Goal: Information Seeking & Learning: Check status

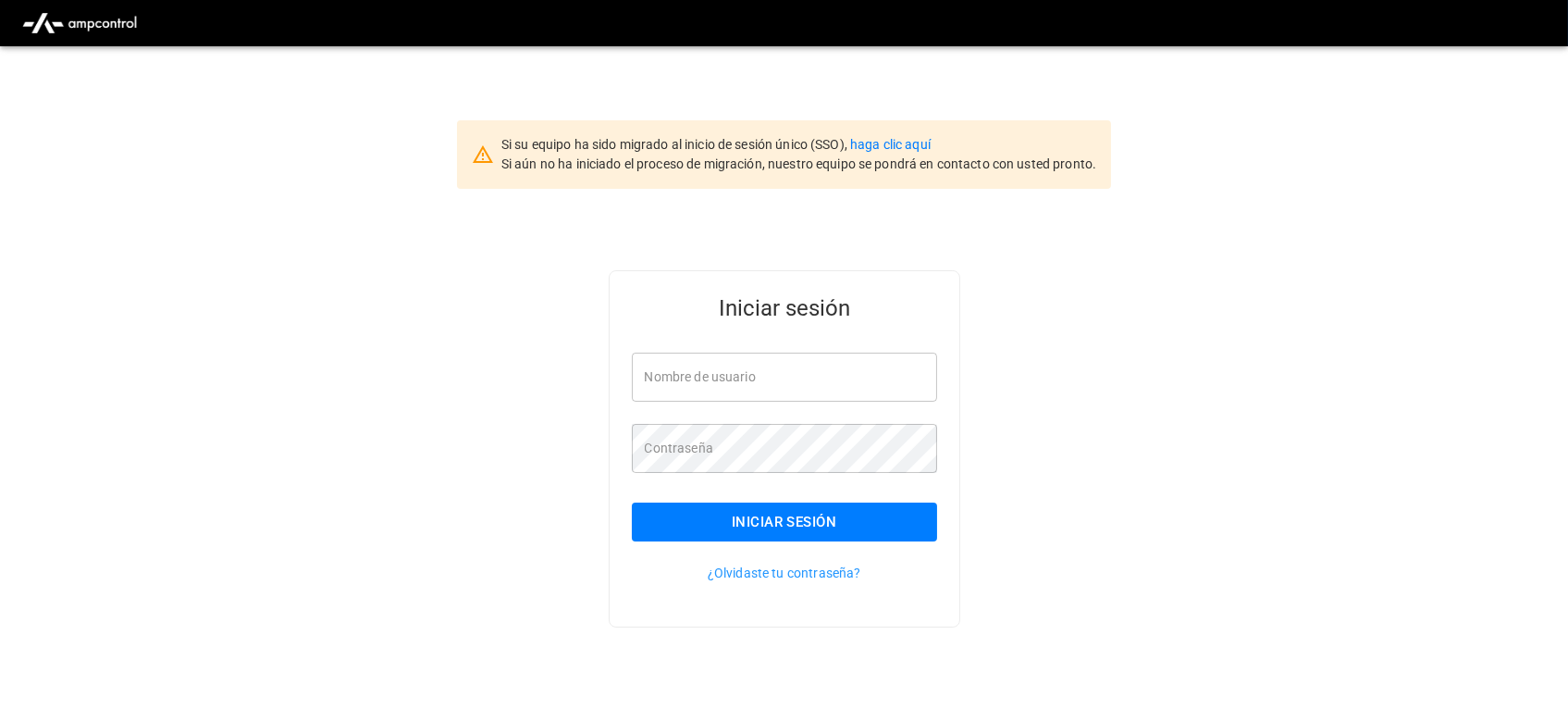
type input "**********"
click at [742, 542] on div "¿Olvidaste tu contraseña?" at bounding box center [773, 561] width 328 height 40
type input "**********"
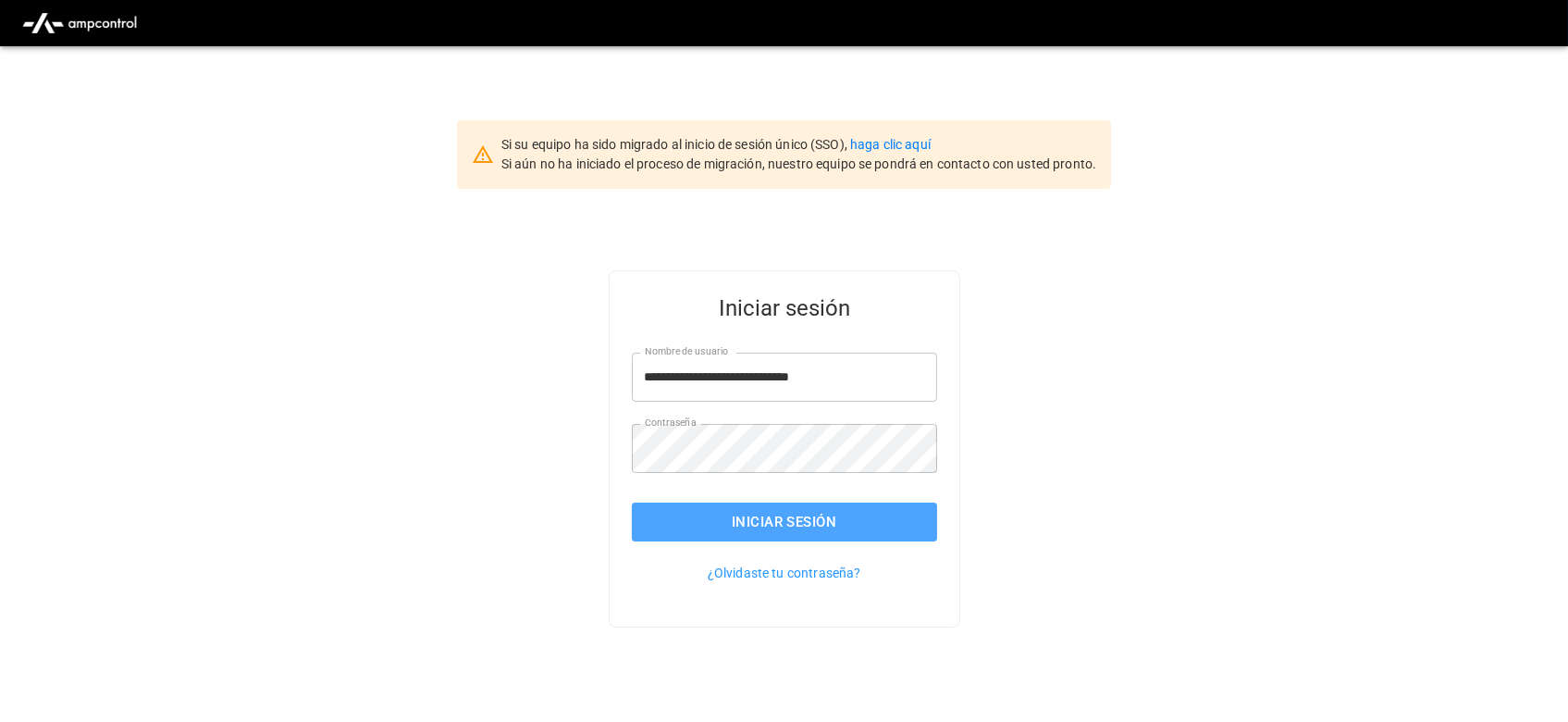
click at [786, 538] on button "Iniciar sesión" at bounding box center [784, 521] width 305 height 38
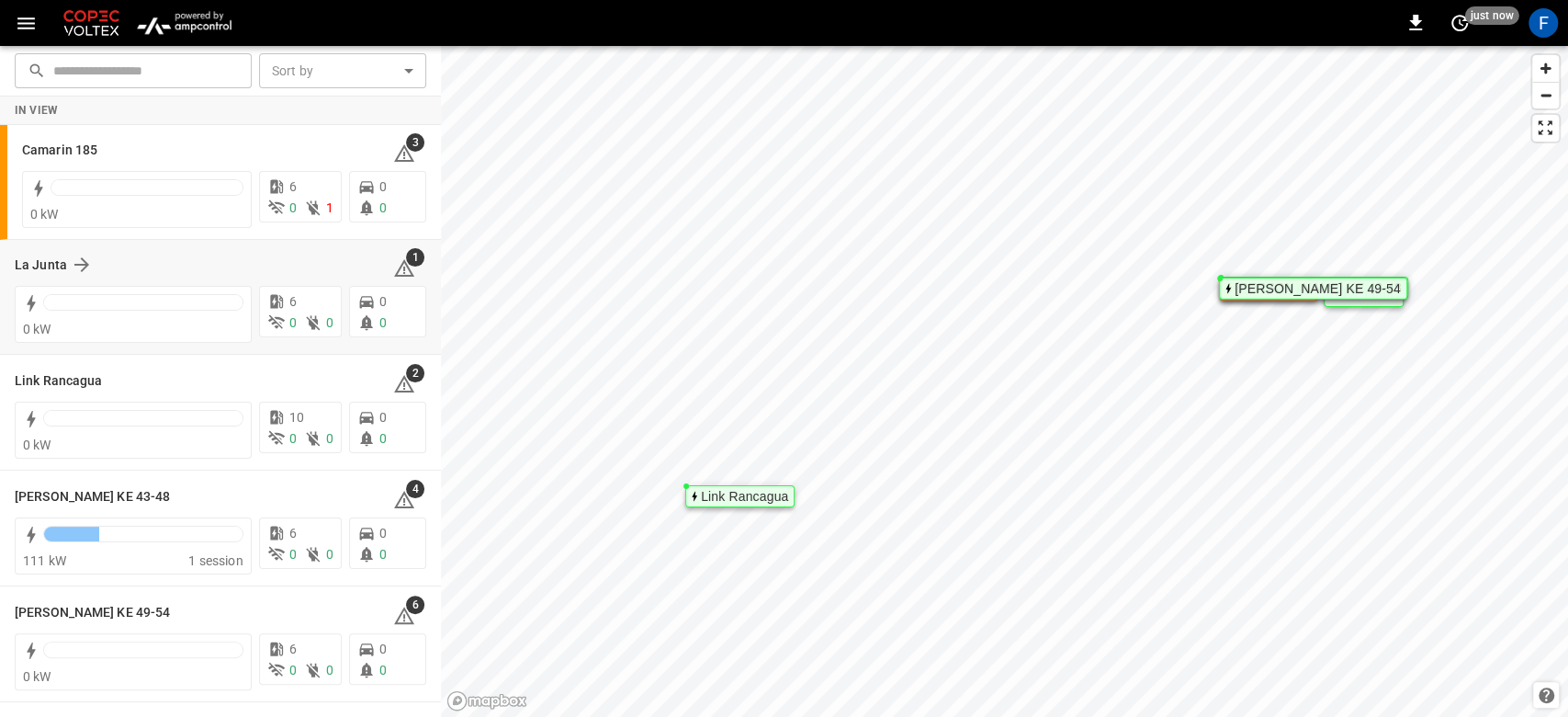
click at [46, 252] on div "La Junta 1" at bounding box center [220, 265] width 412 height 35
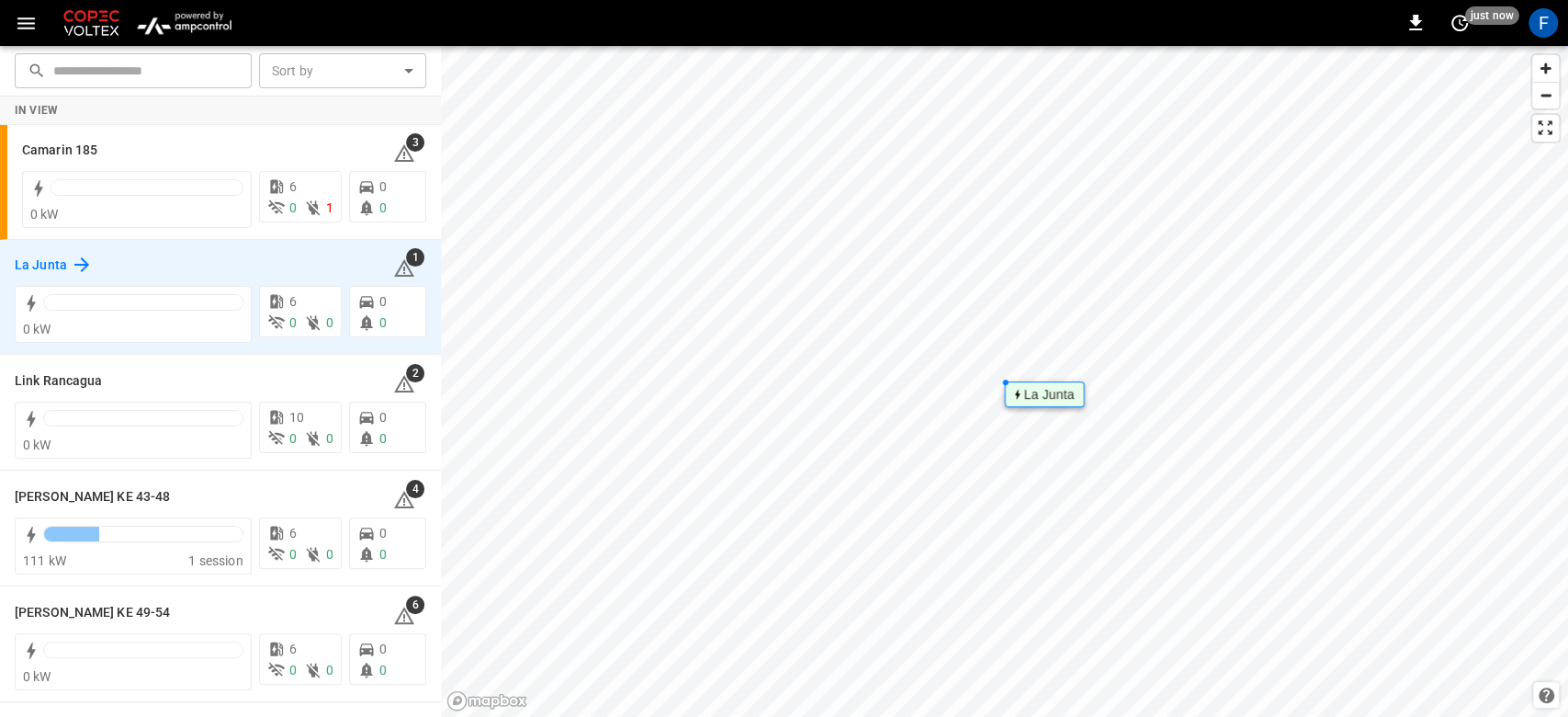
click at [43, 267] on h6 "La Junta" at bounding box center [41, 266] width 52 height 20
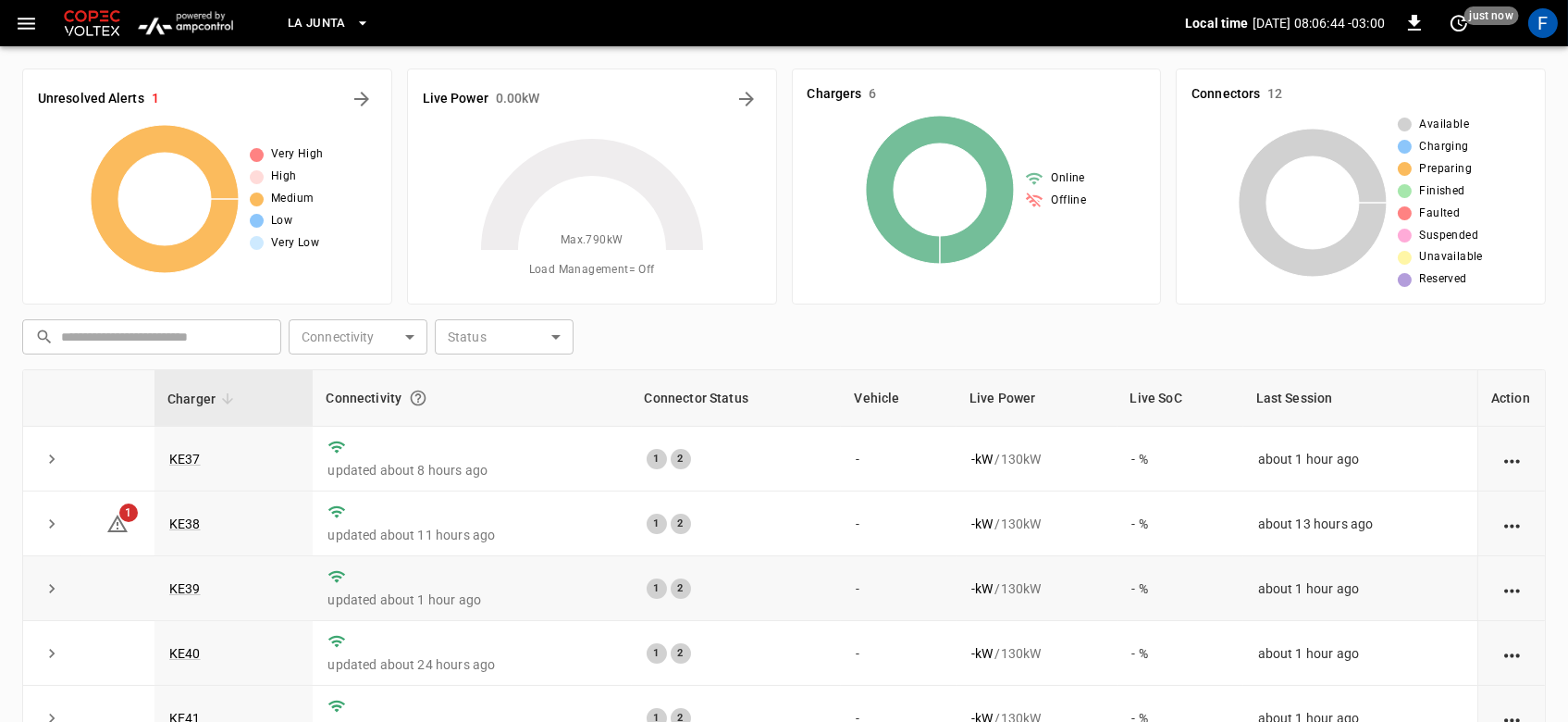
scroll to position [223, 0]
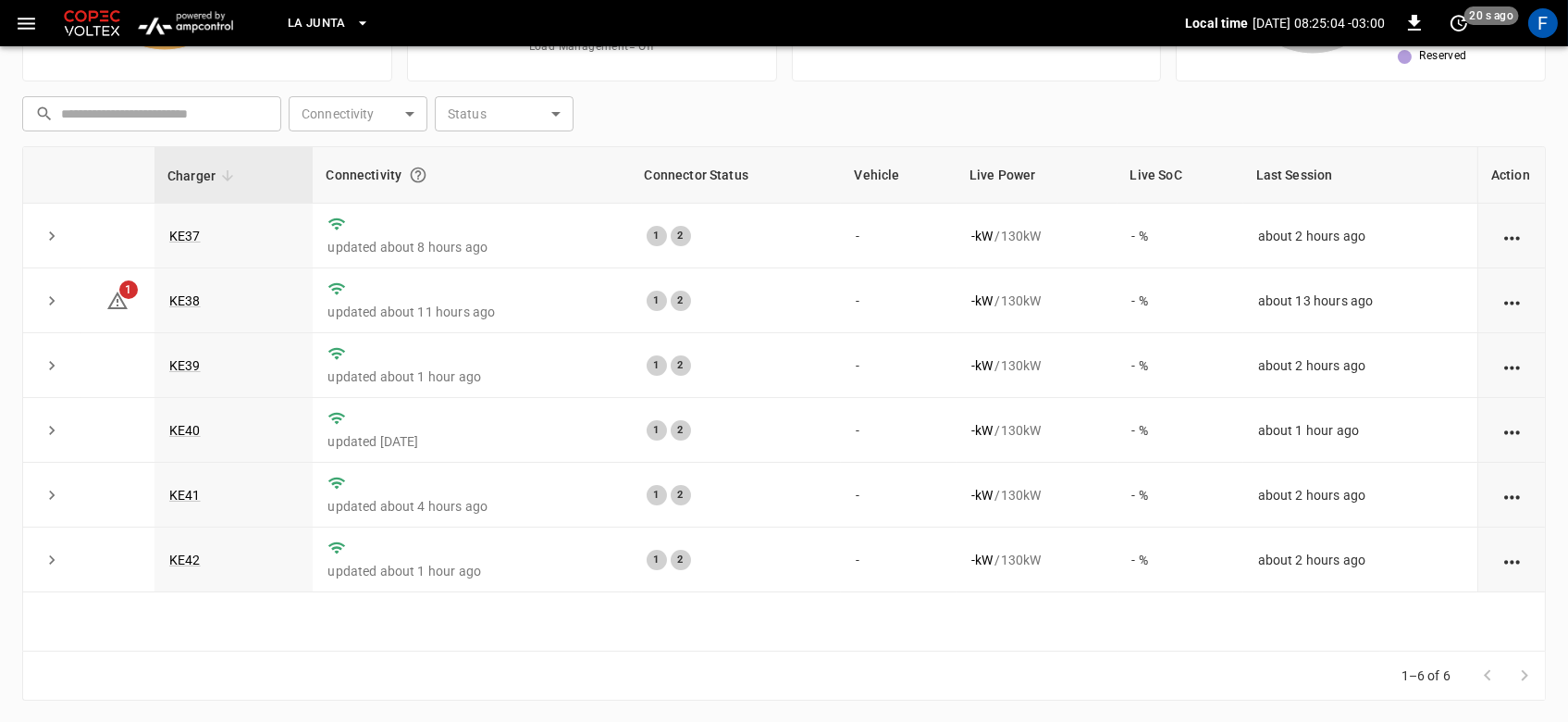
click at [1531, 677] on div at bounding box center [1505, 675] width 74 height 37
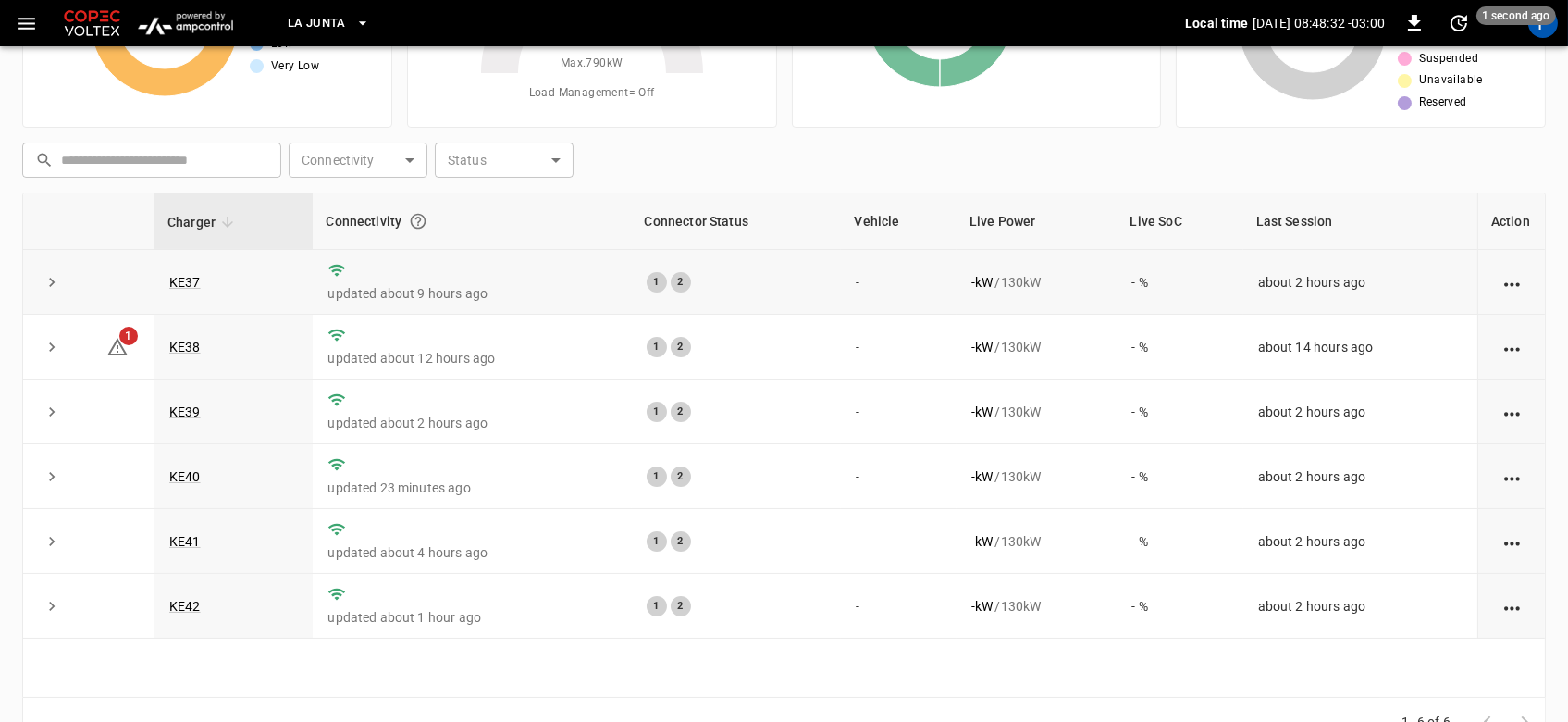
scroll to position [223, 0]
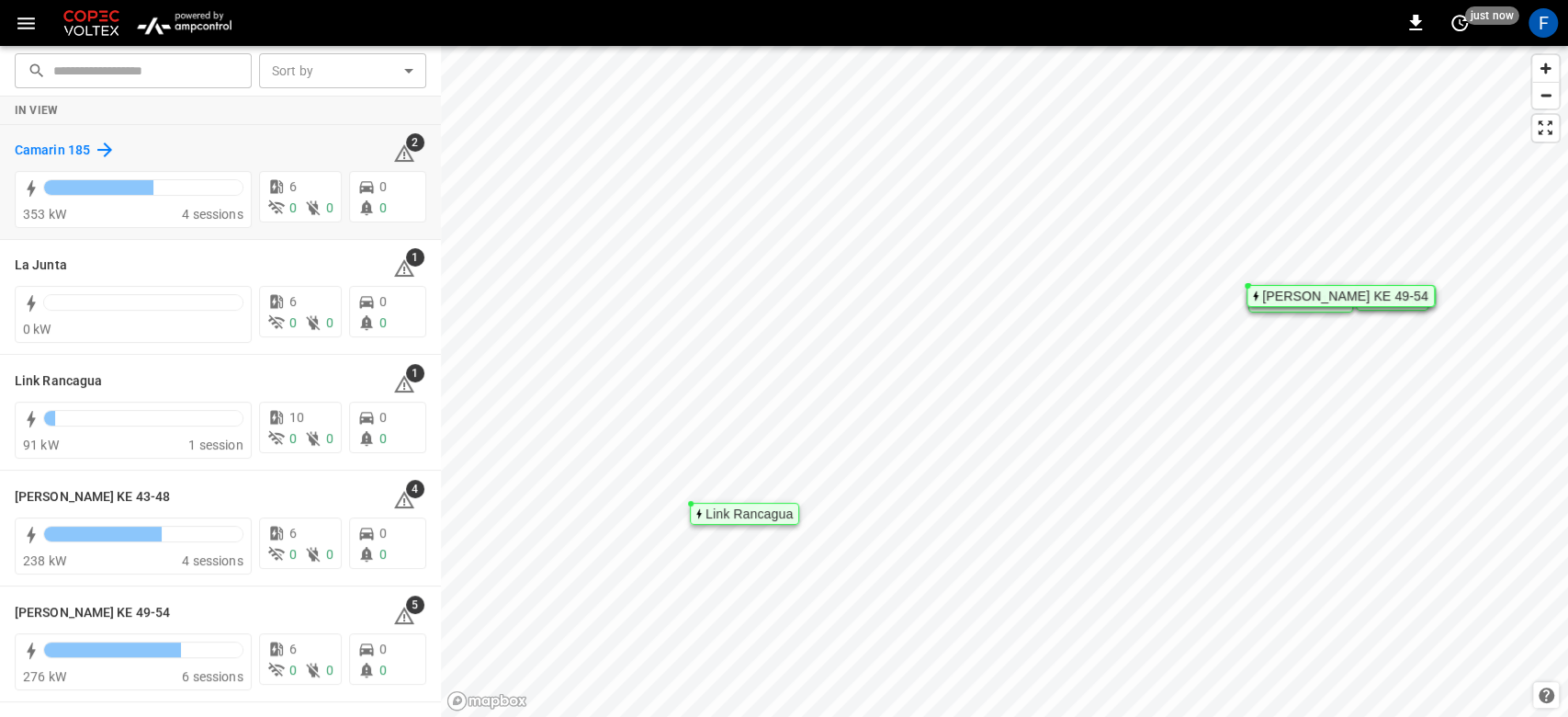
click at [110, 154] on icon at bounding box center [105, 150] width 22 height 22
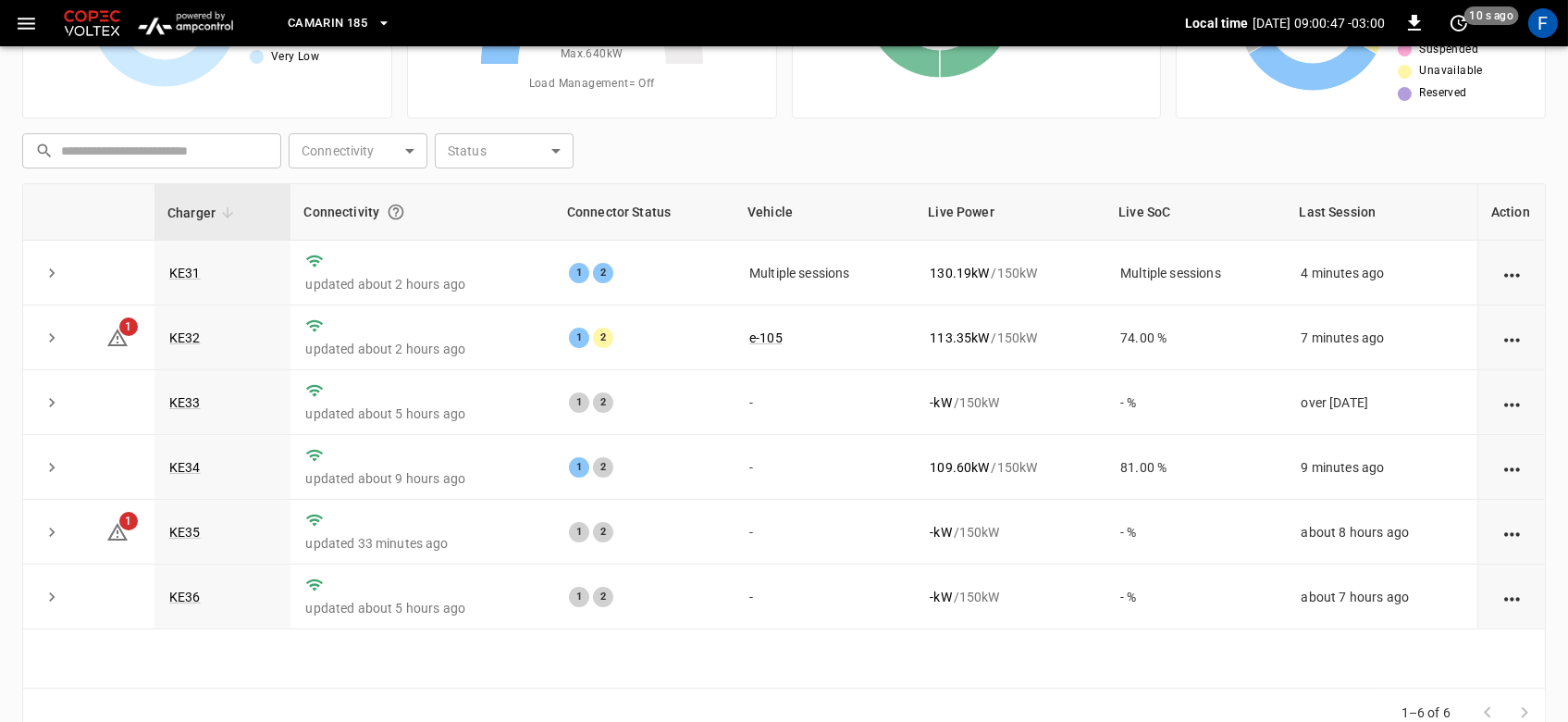
scroll to position [204, 0]
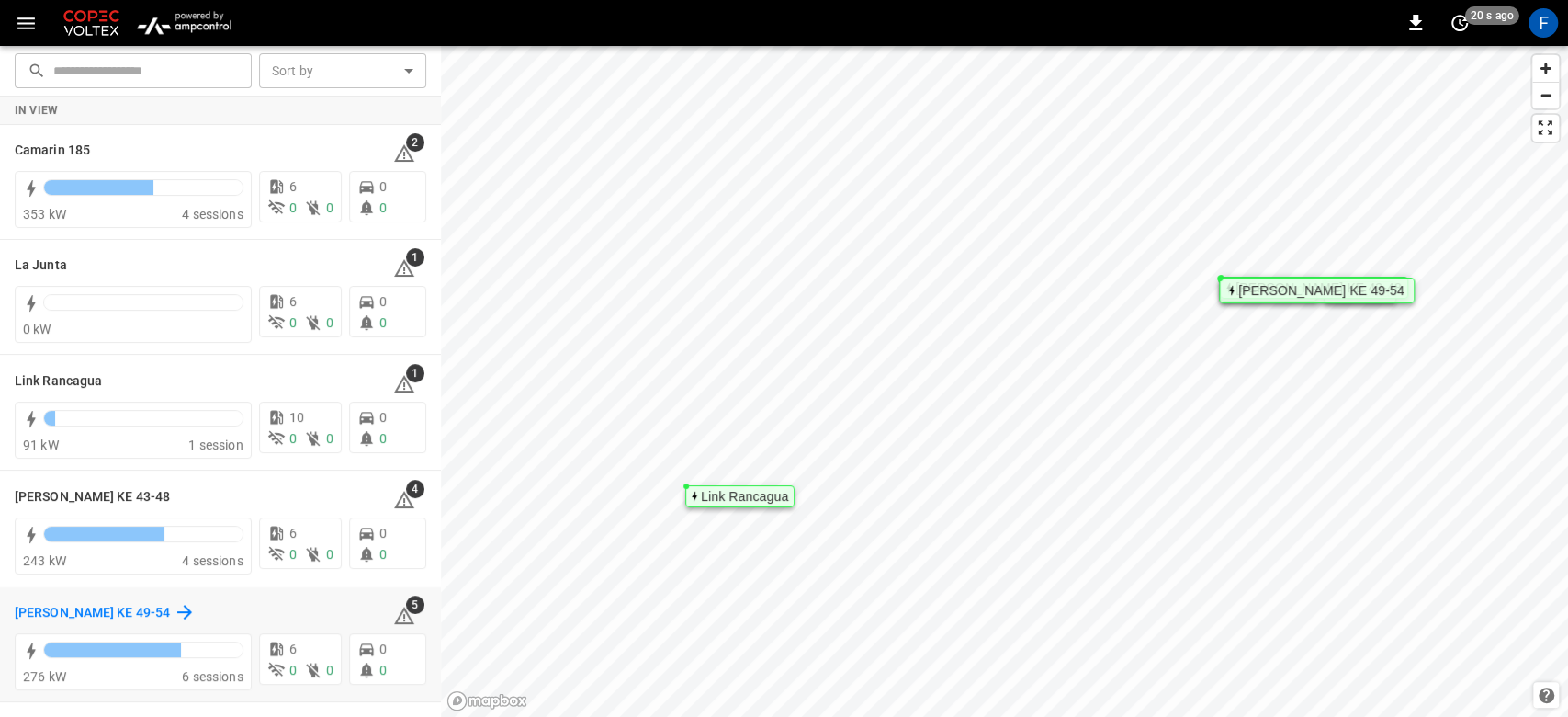
click at [44, 615] on h6 "[PERSON_NAME] KE 49-54" at bounding box center [92, 613] width 155 height 20
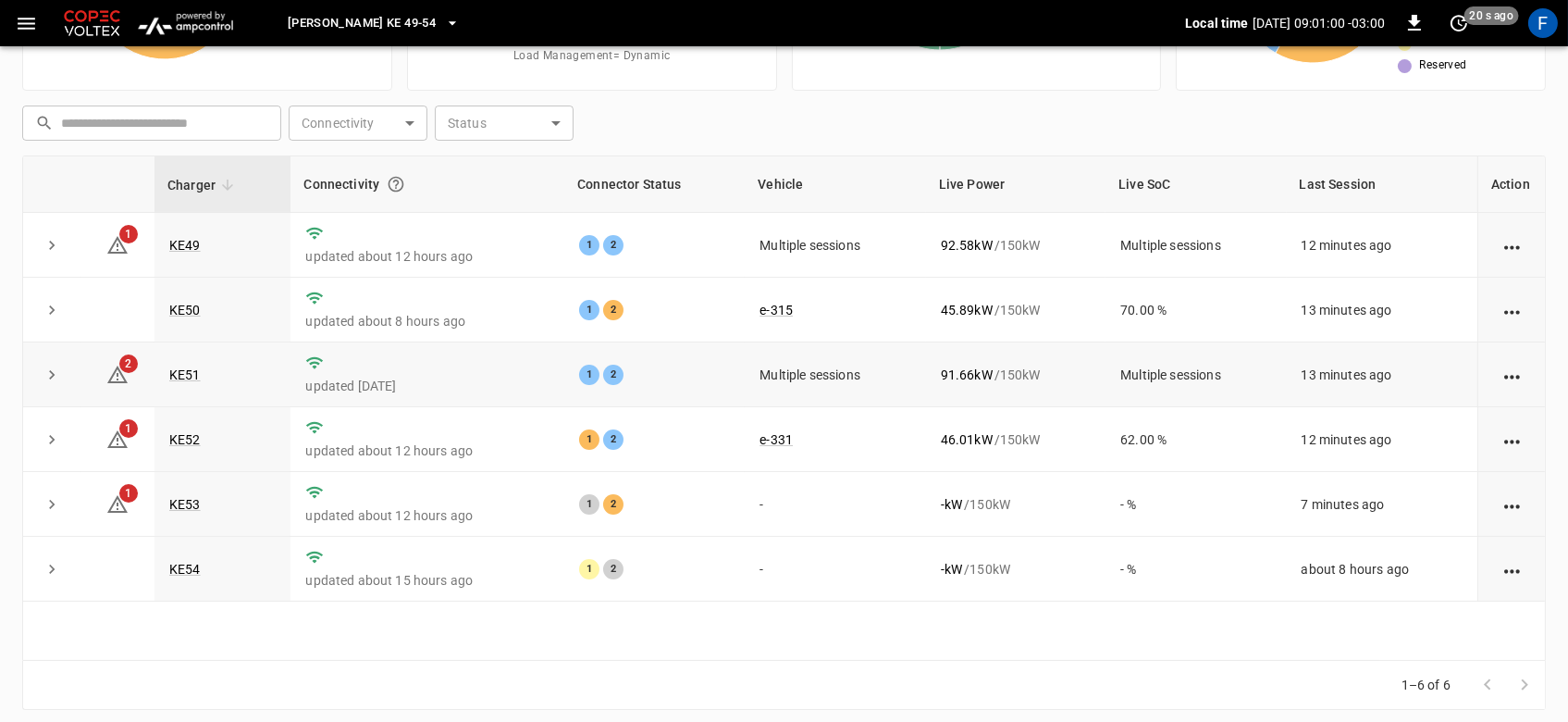
scroll to position [214, 0]
click at [191, 508] on link "KE53" at bounding box center [184, 504] width 38 height 22
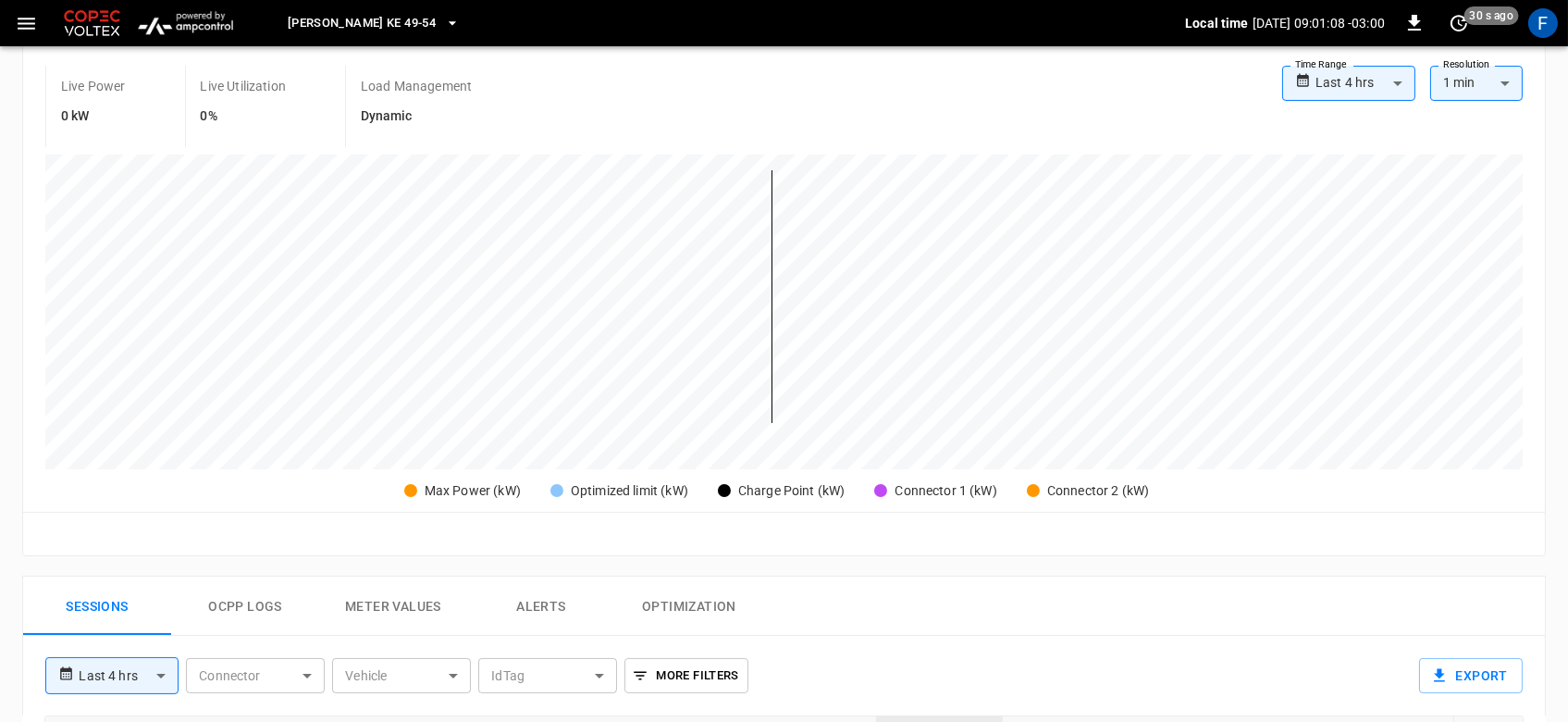
scroll to position [346, 0]
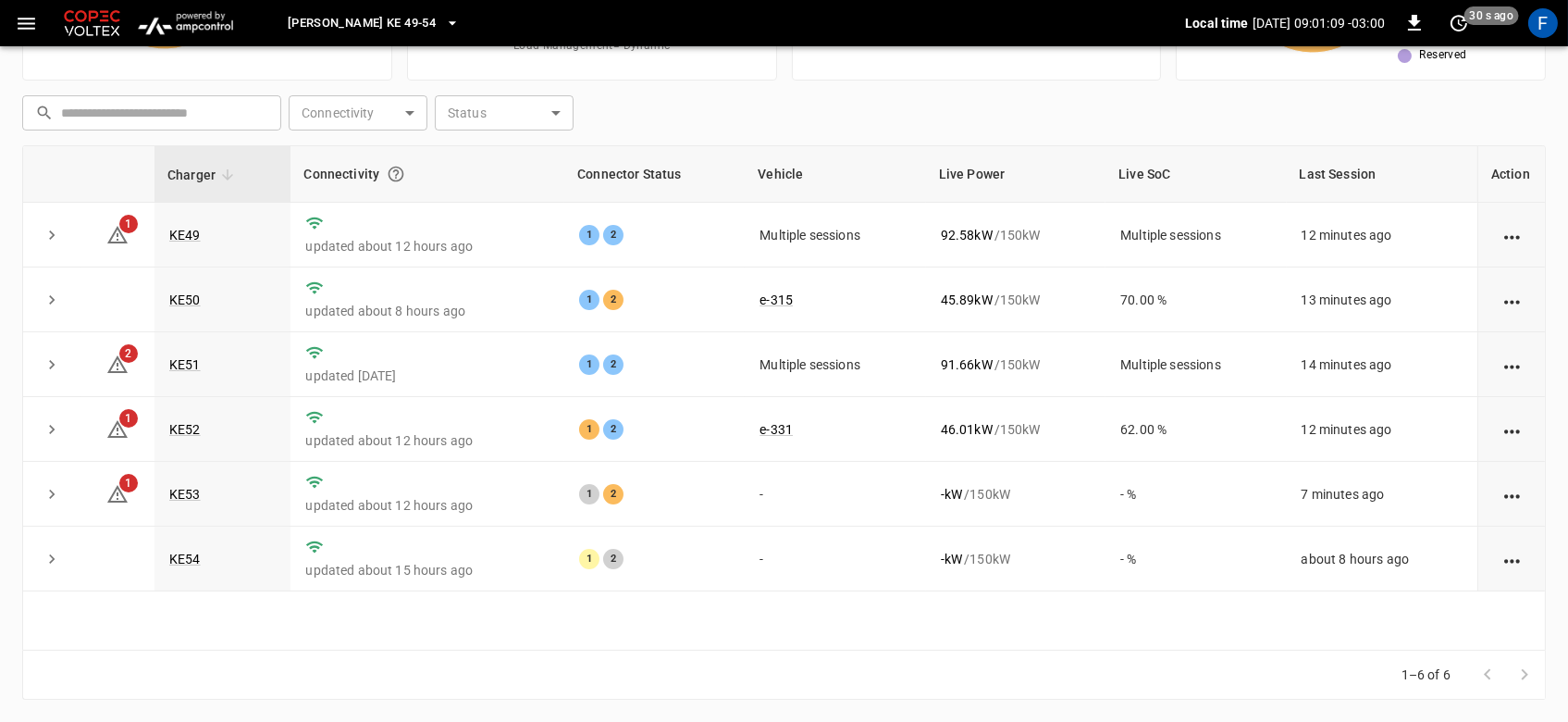
scroll to position [214, 0]
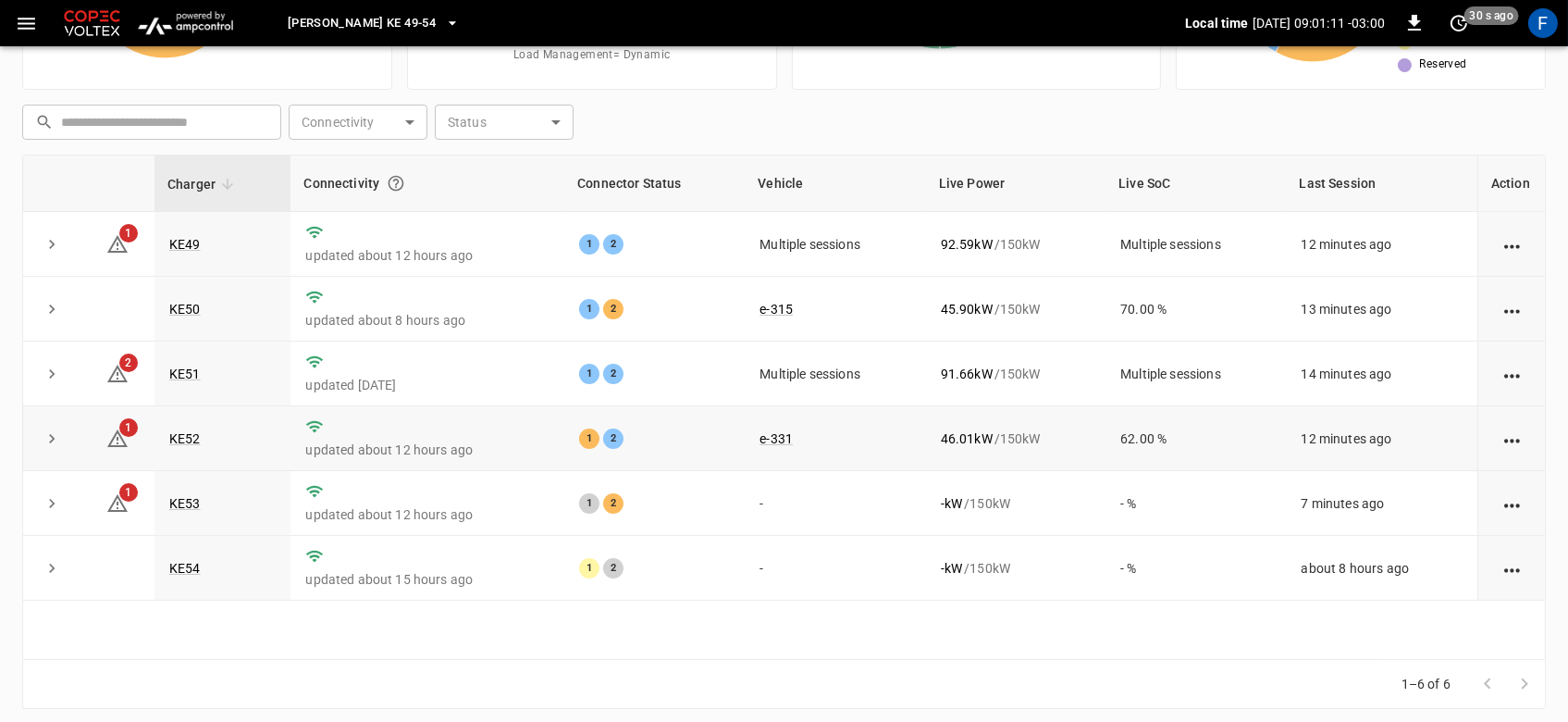
click at [199, 436] on td "KE52" at bounding box center [222, 438] width 136 height 65
click at [198, 438] on link "KE52" at bounding box center [184, 438] width 38 height 22
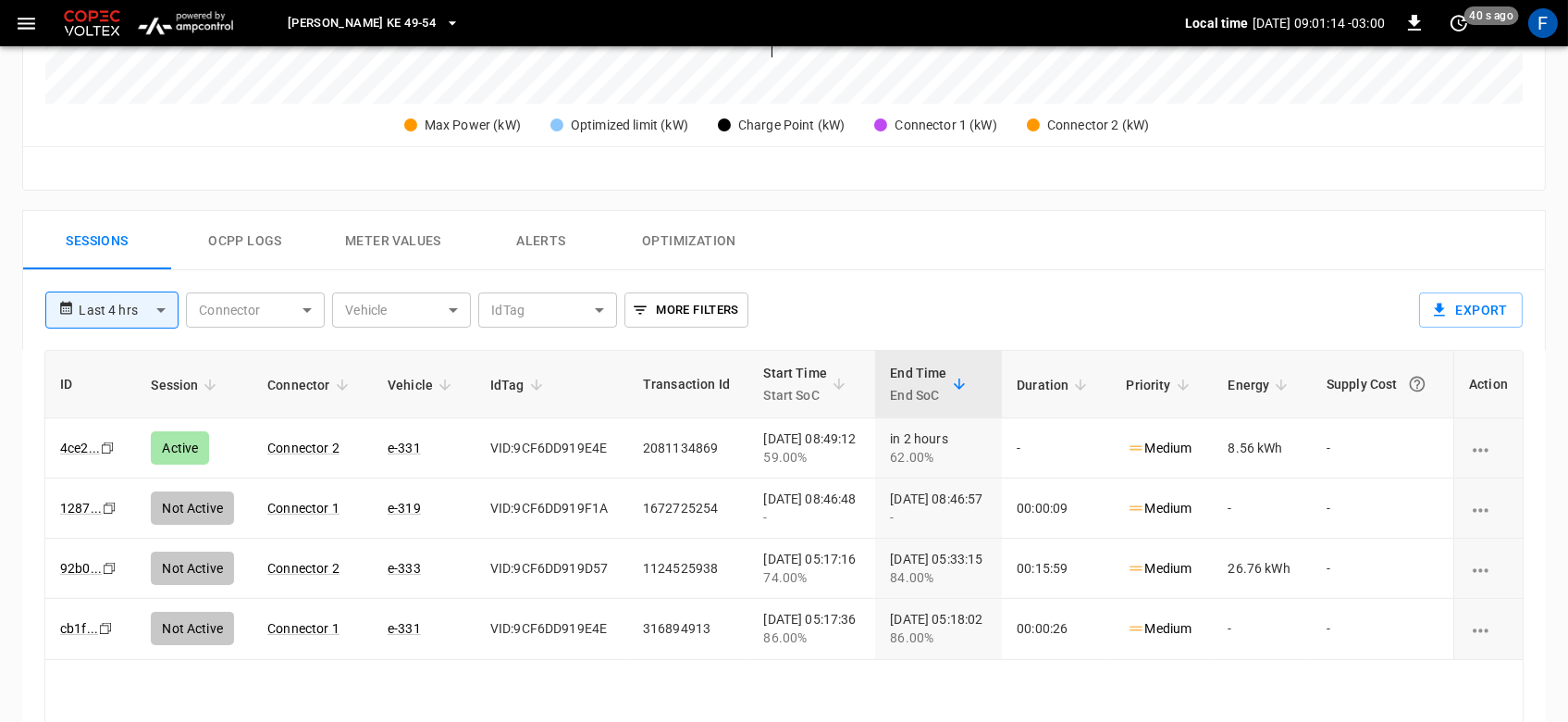
scroll to position [725, 0]
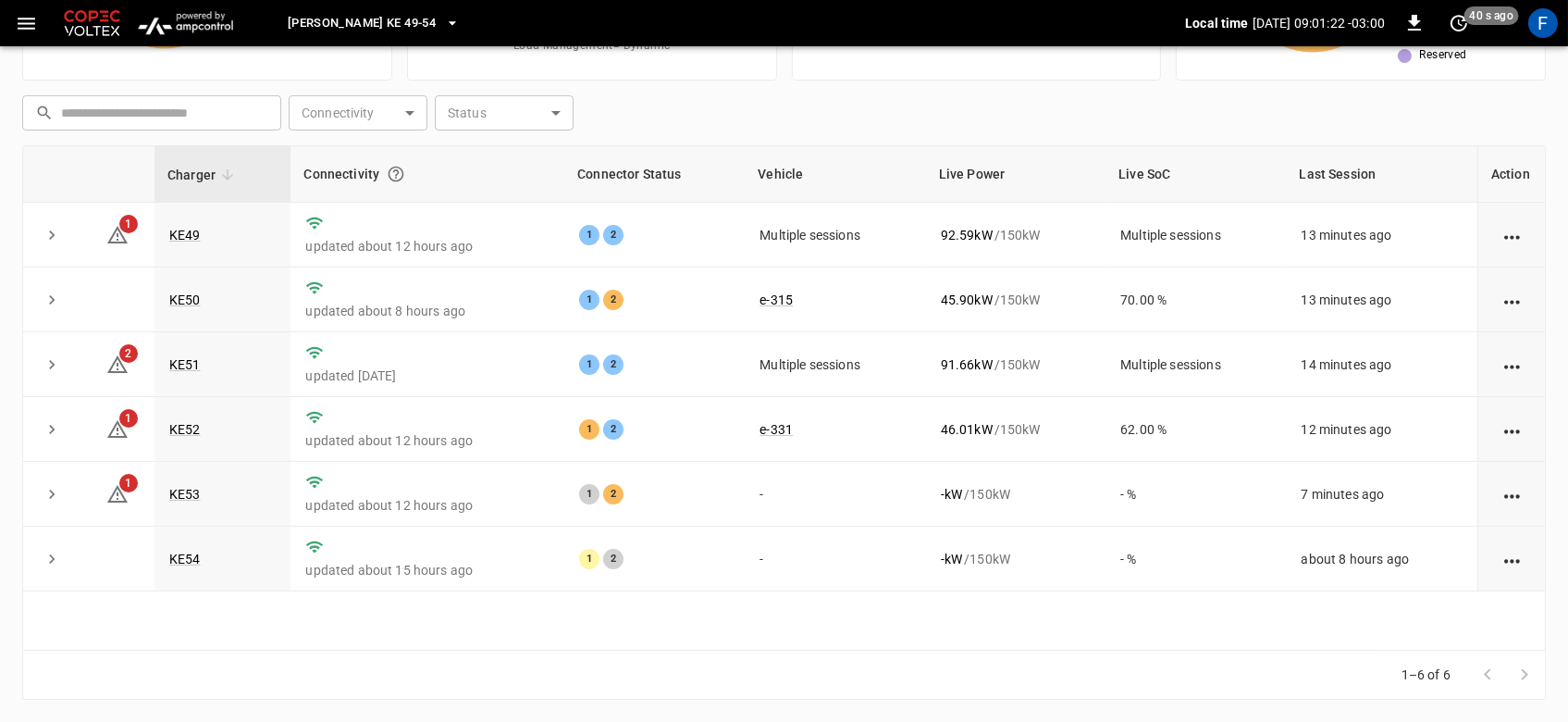
scroll to position [214, 0]
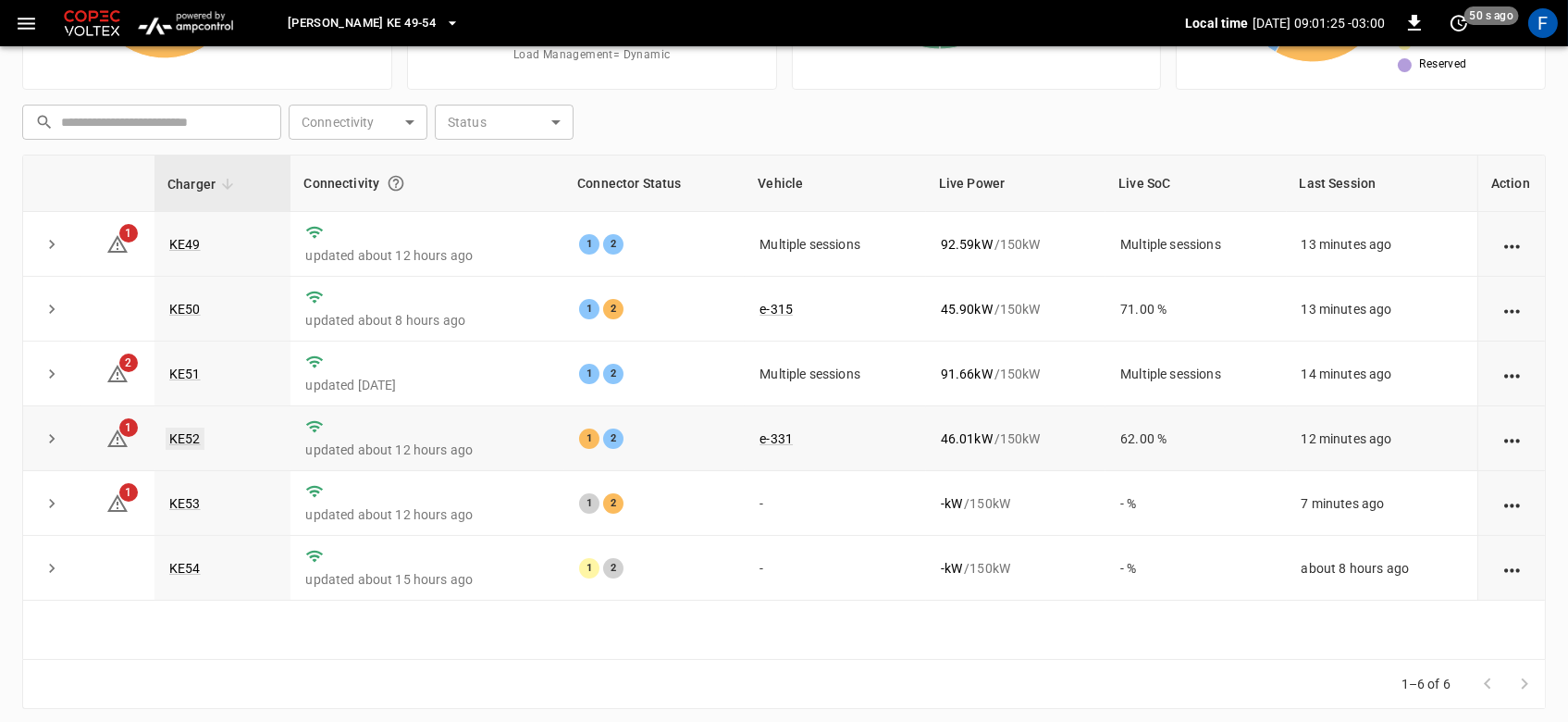
click at [189, 430] on link "KE52" at bounding box center [184, 438] width 38 height 22
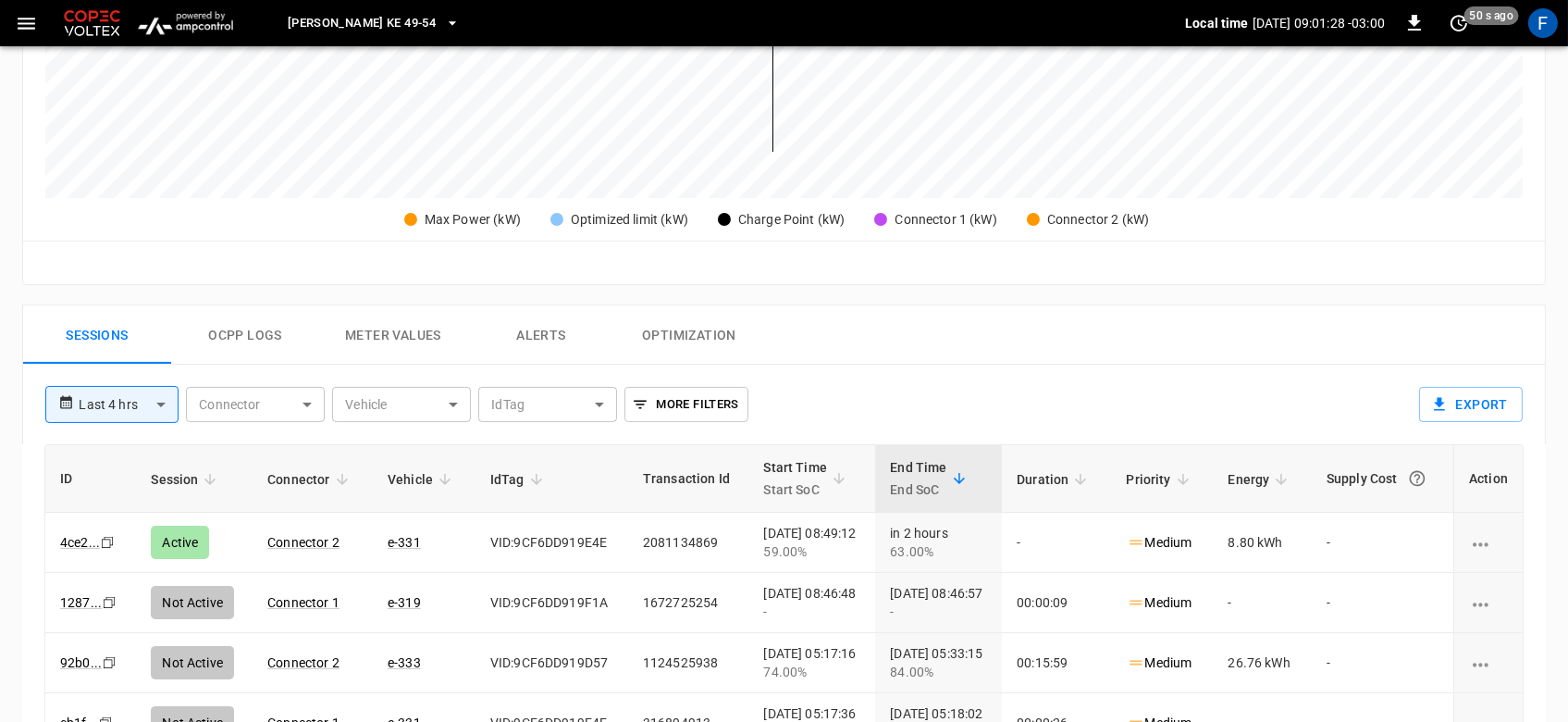
scroll to position [720, 0]
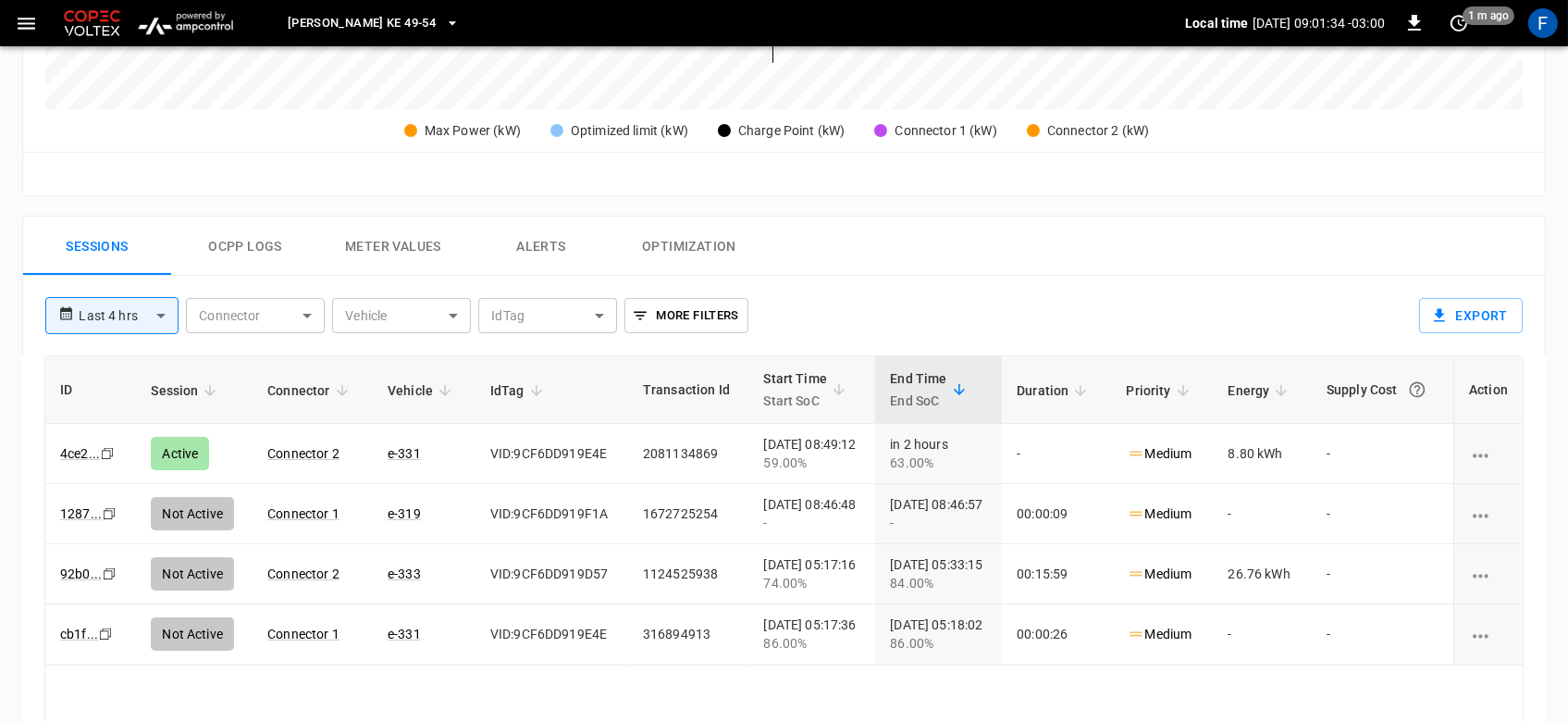
scroll to position [214, 0]
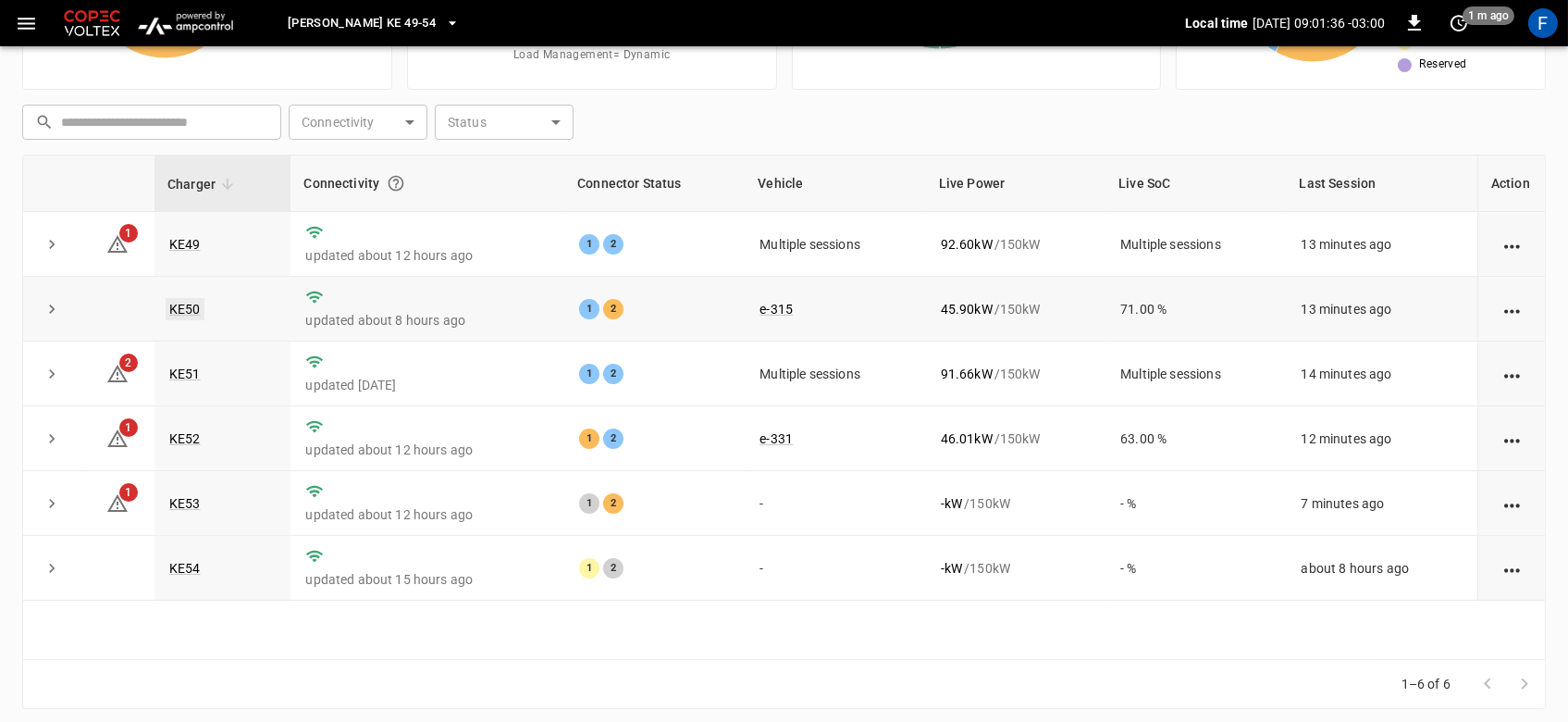
click at [177, 313] on link "KE50" at bounding box center [184, 309] width 38 height 22
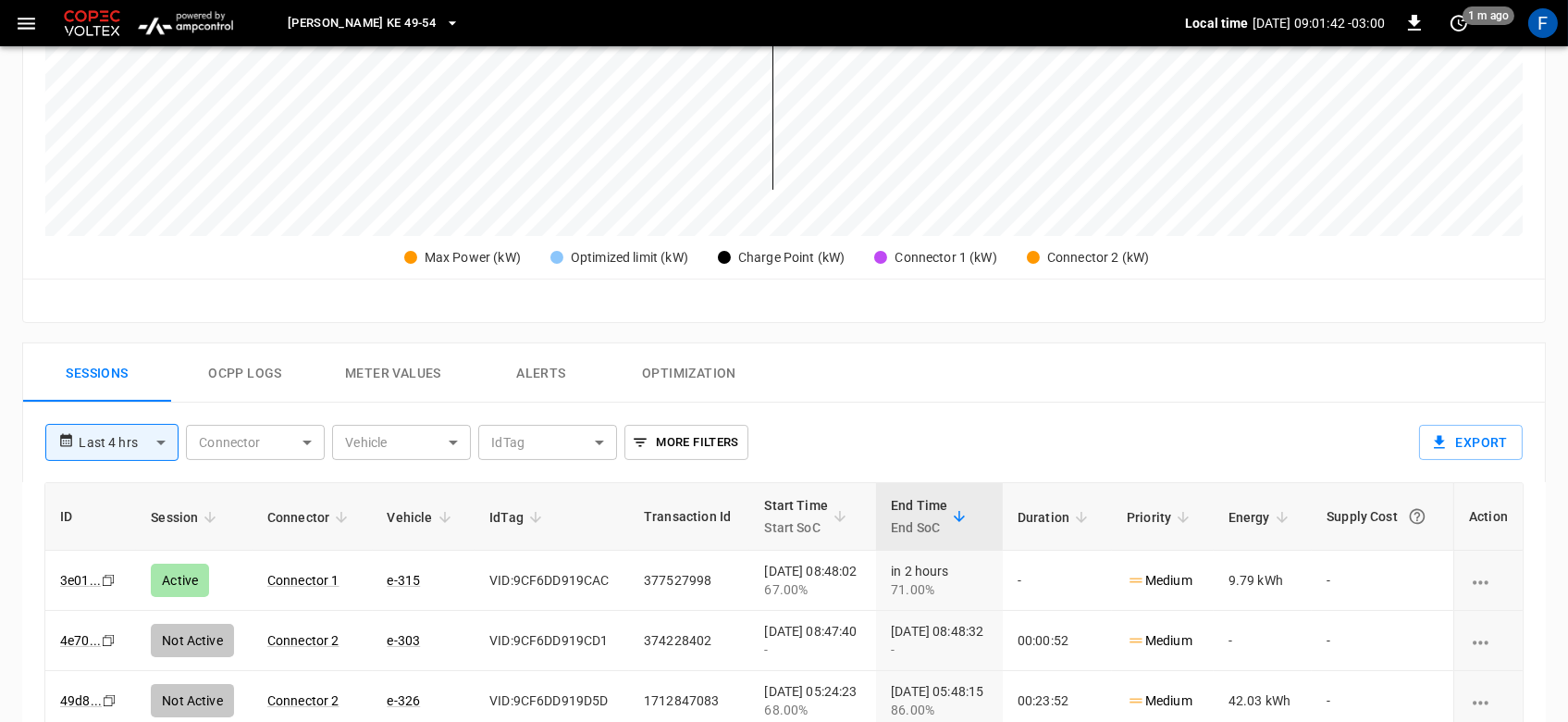
scroll to position [592, 0]
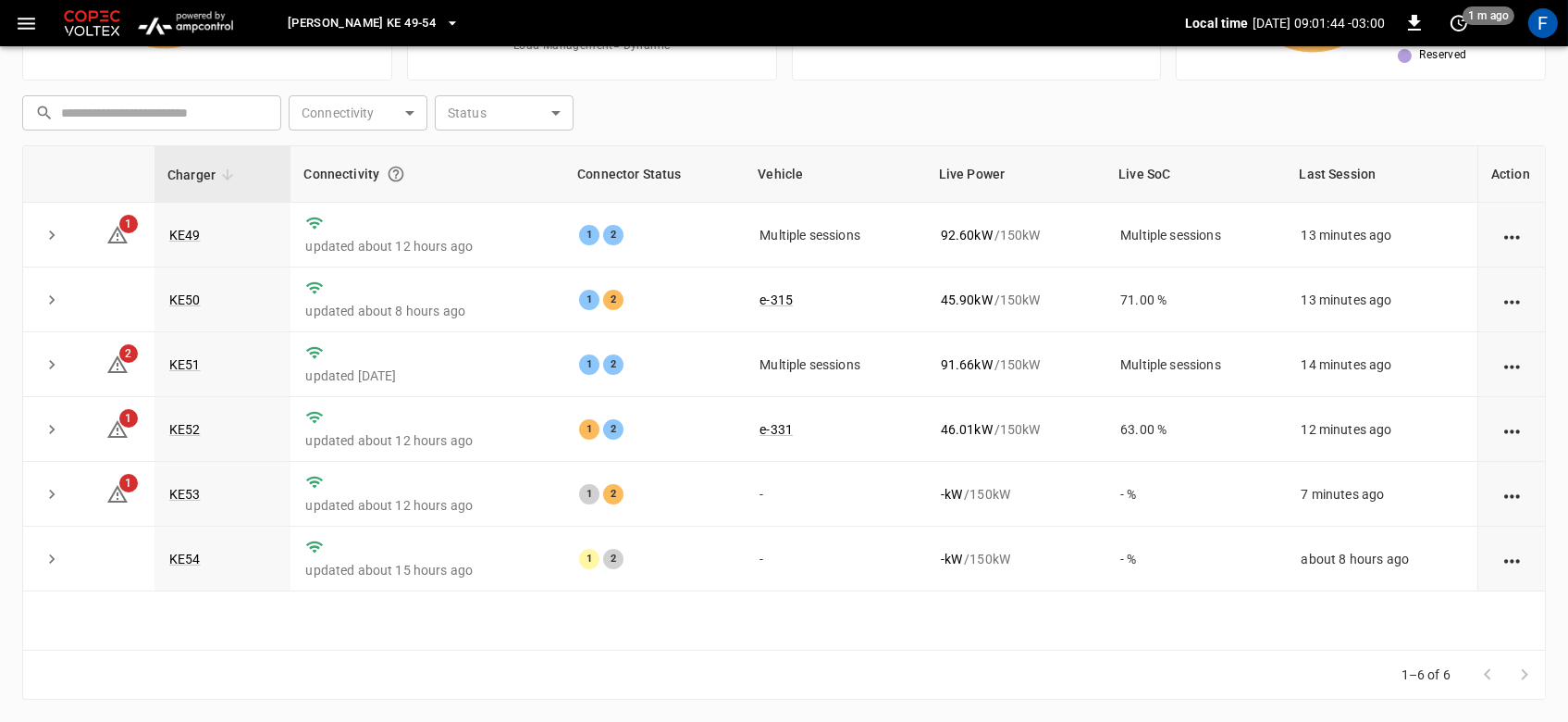
scroll to position [214, 0]
